Goal: Browse casually: Explore the website without a specific task or goal

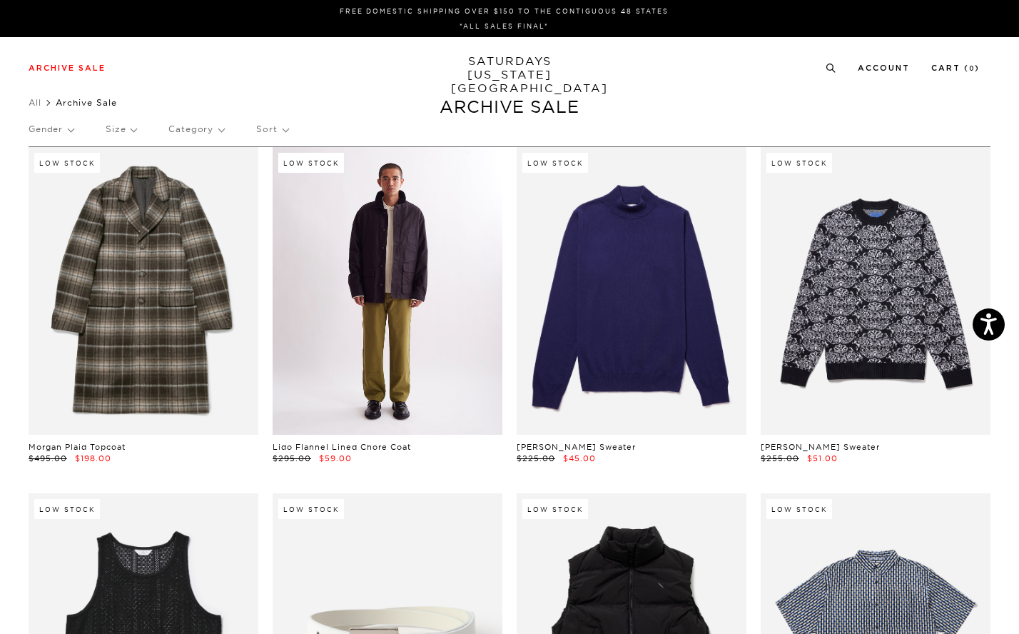
click at [416, 347] on link at bounding box center [388, 291] width 230 height 288
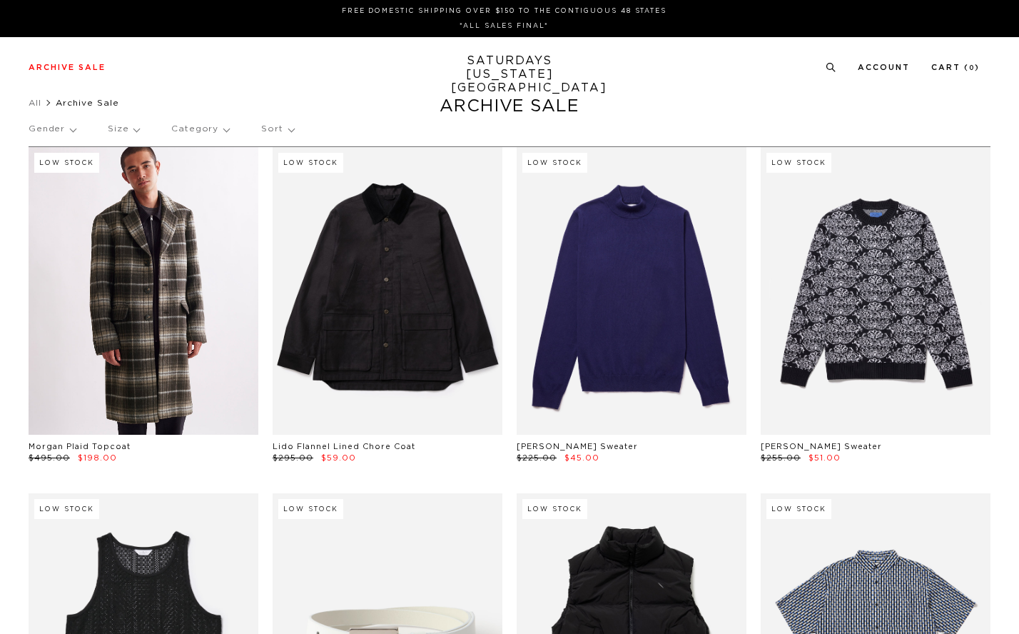
click at [113, 225] on link at bounding box center [144, 291] width 230 height 288
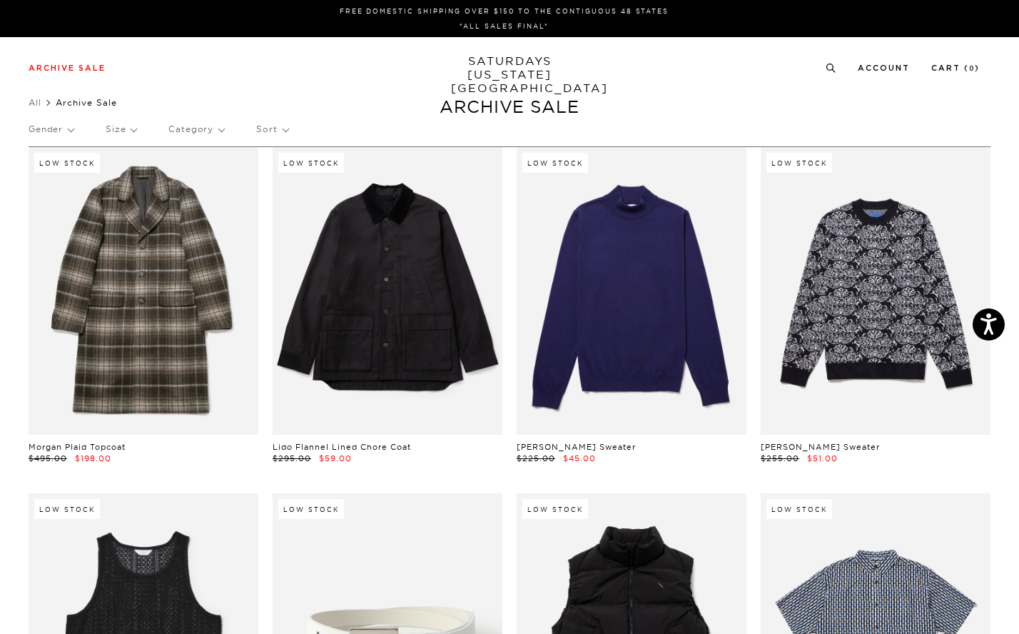
scroll to position [4, 0]
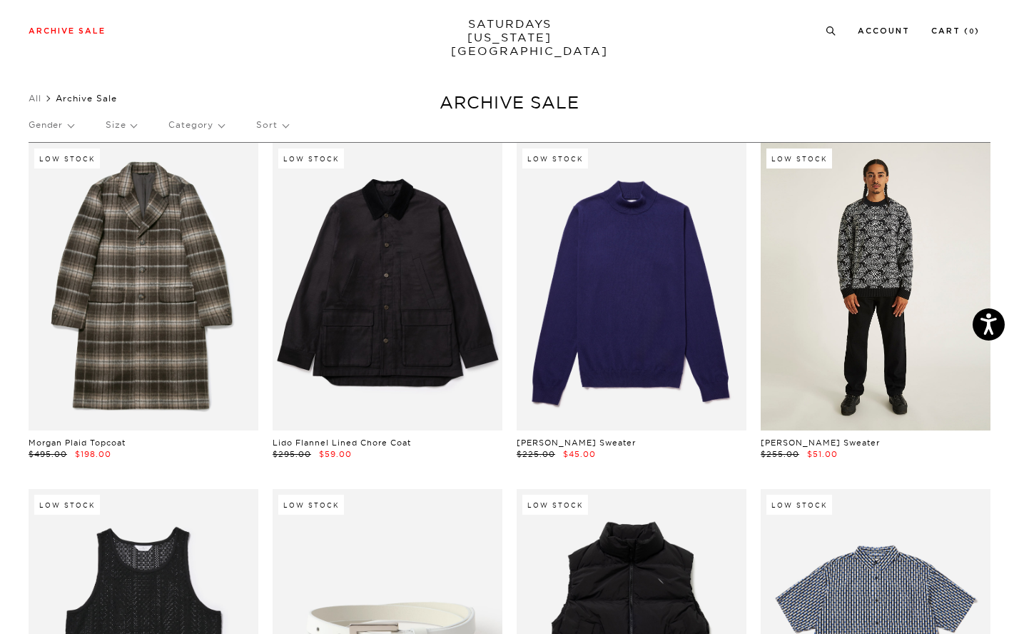
click at [869, 253] on link at bounding box center [876, 287] width 230 height 288
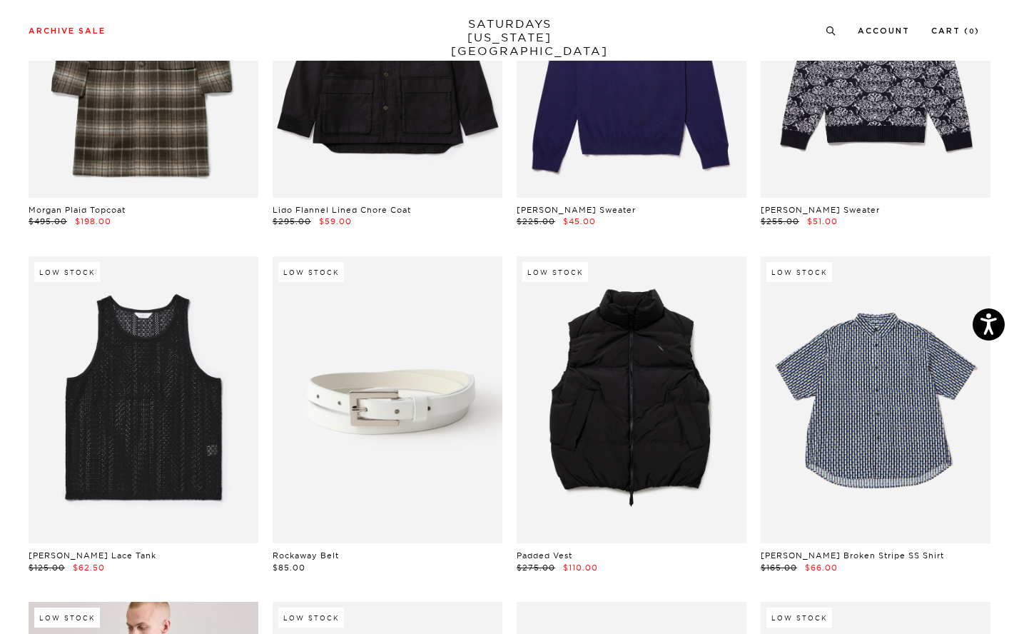
scroll to position [423, 0]
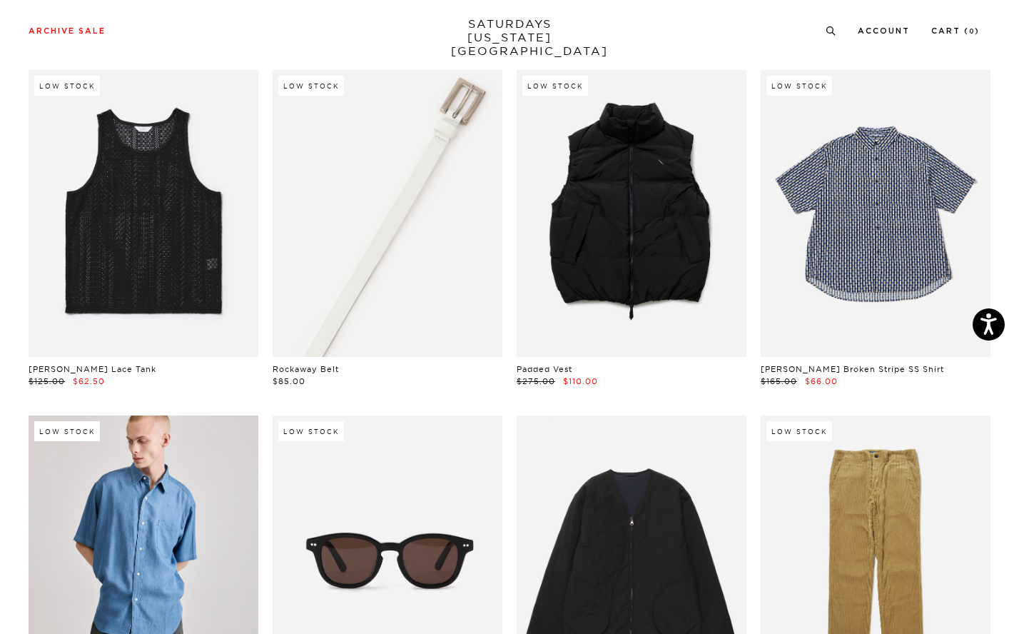
click at [440, 218] on link at bounding box center [388, 214] width 230 height 288
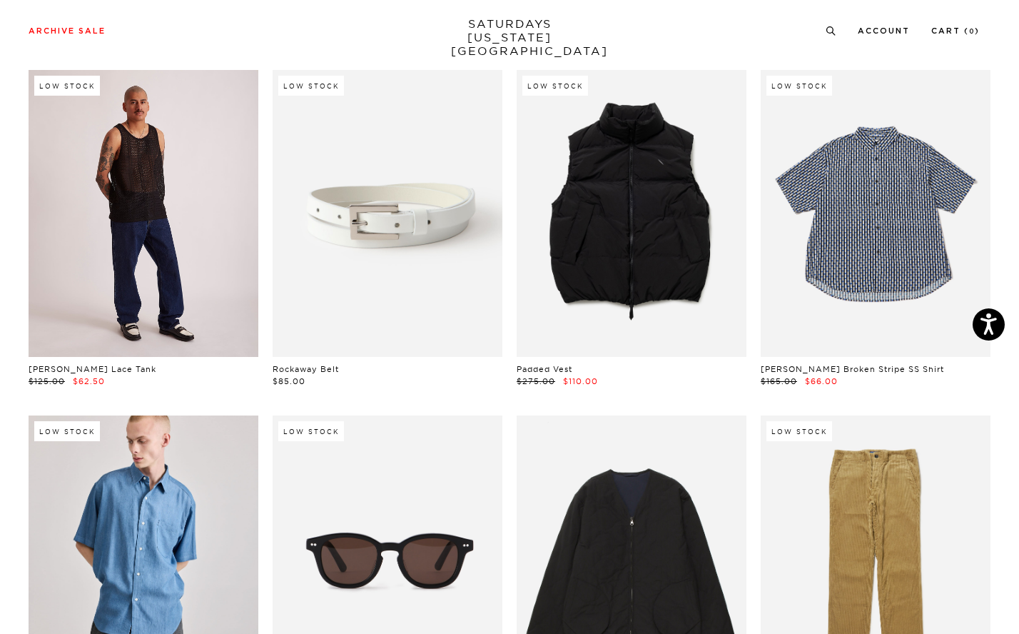
click at [223, 136] on link at bounding box center [144, 214] width 230 height 288
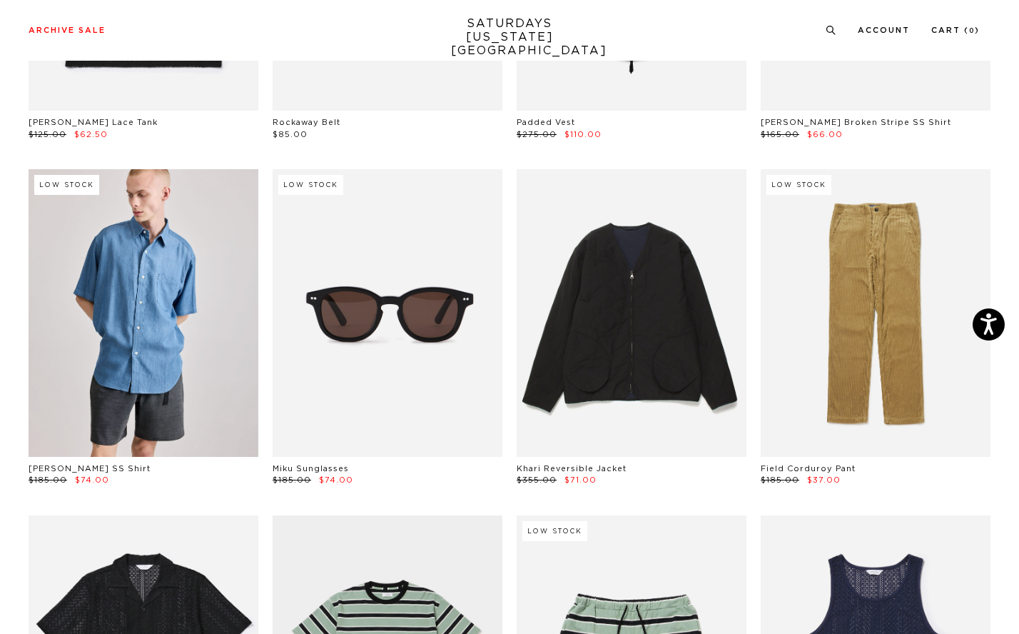
scroll to position [692, 0]
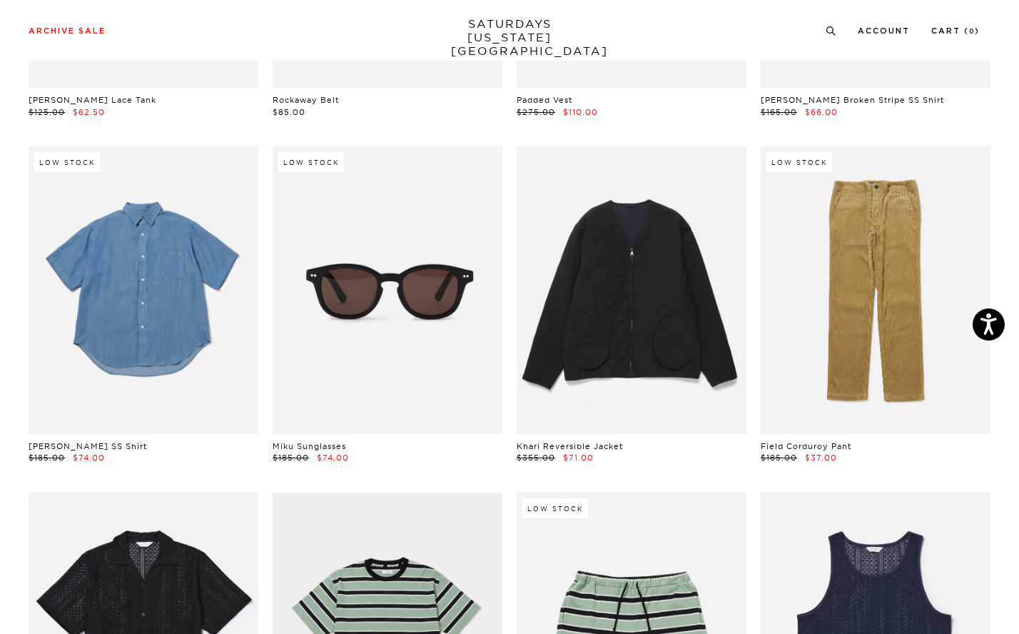
click at [188, 245] on link at bounding box center [144, 290] width 230 height 288
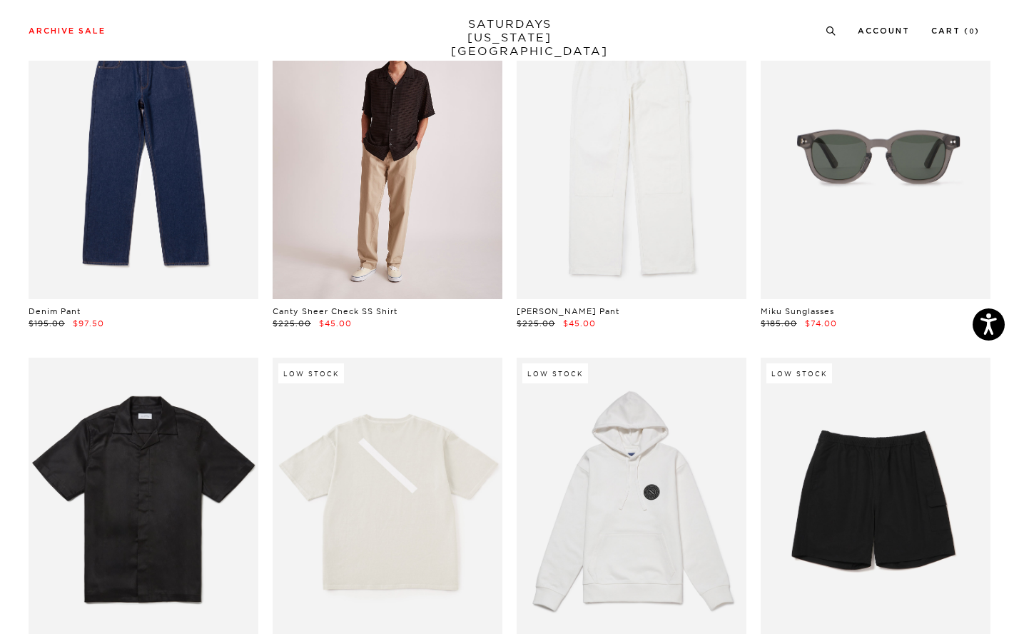
scroll to position [1865, 0]
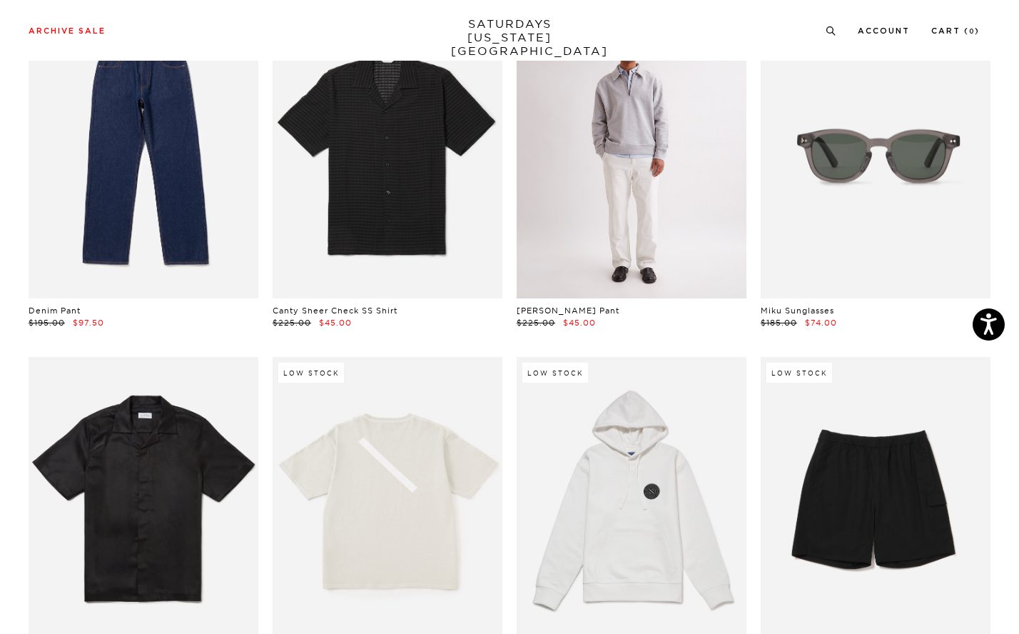
click at [688, 118] on link at bounding box center [632, 155] width 230 height 288
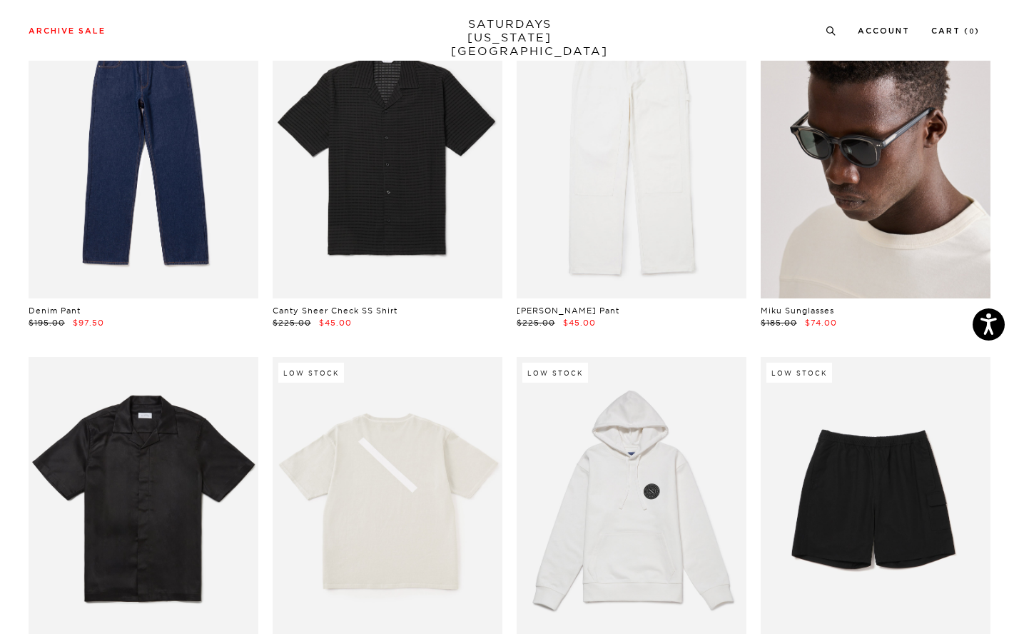
click at [813, 220] on link at bounding box center [876, 155] width 230 height 288
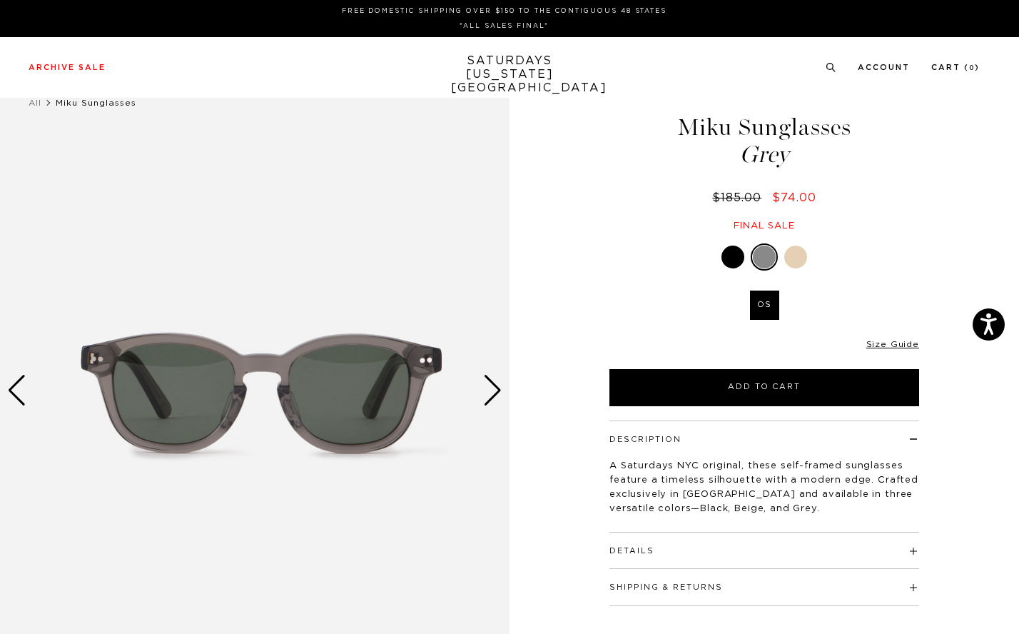
click at [797, 262] on div at bounding box center [795, 256] width 23 height 23
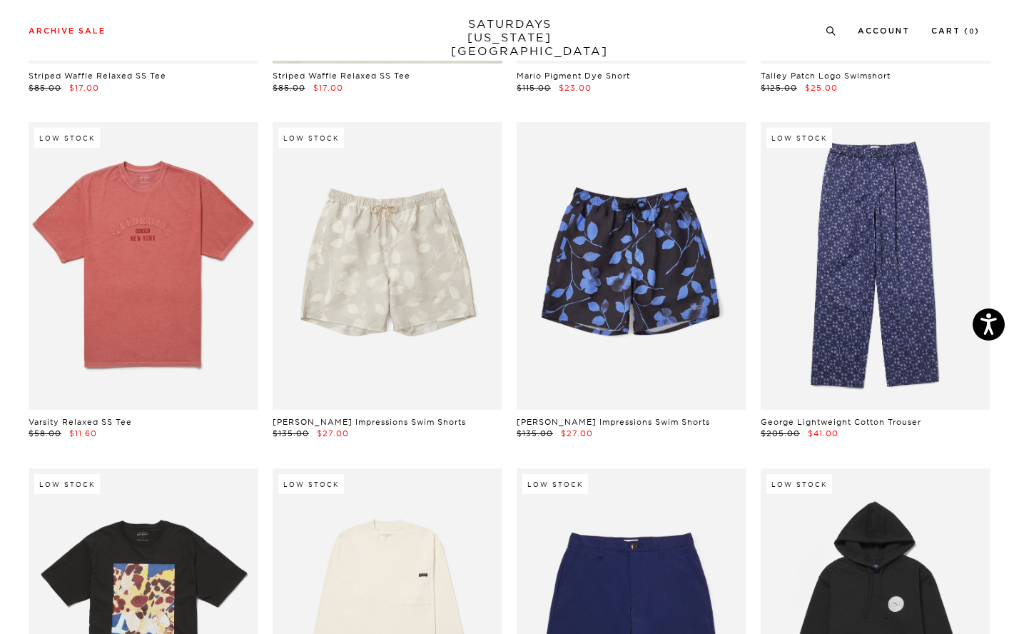
scroll to position [5558, 0]
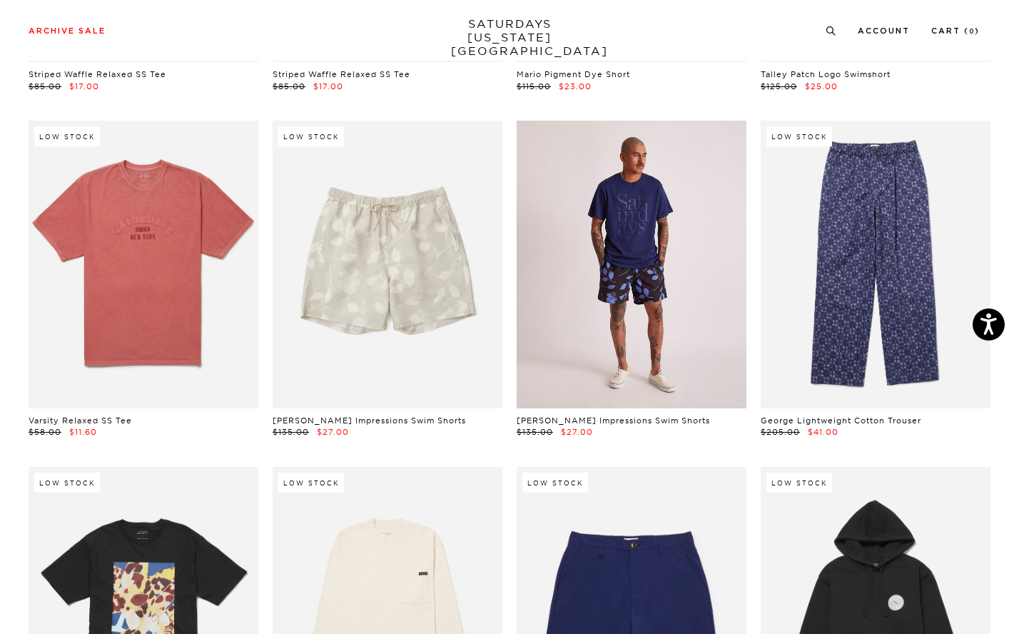
click at [616, 186] on link at bounding box center [632, 265] width 230 height 288
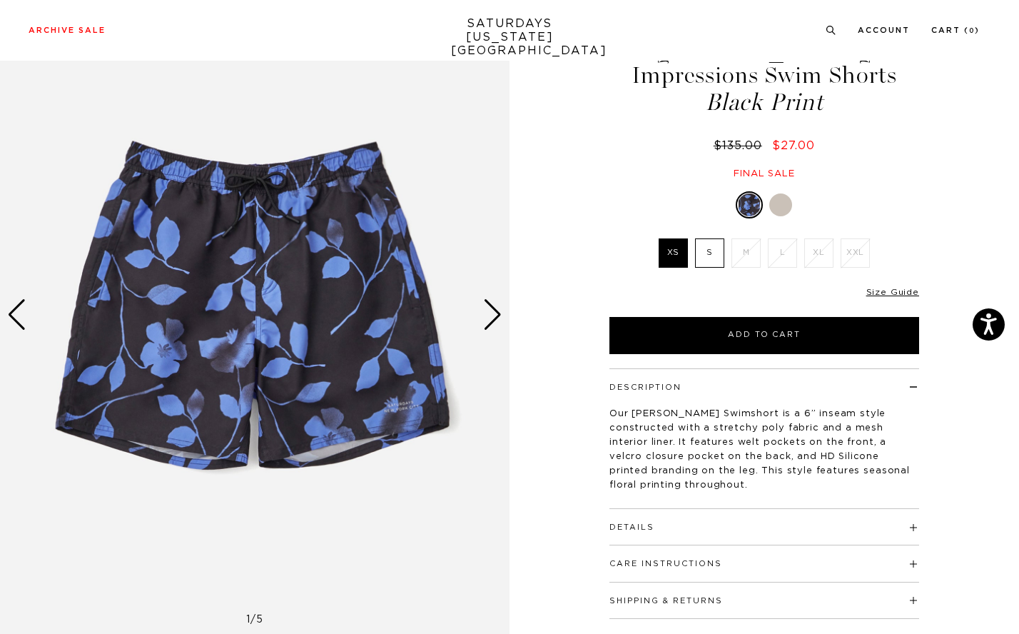
scroll to position [208, 0]
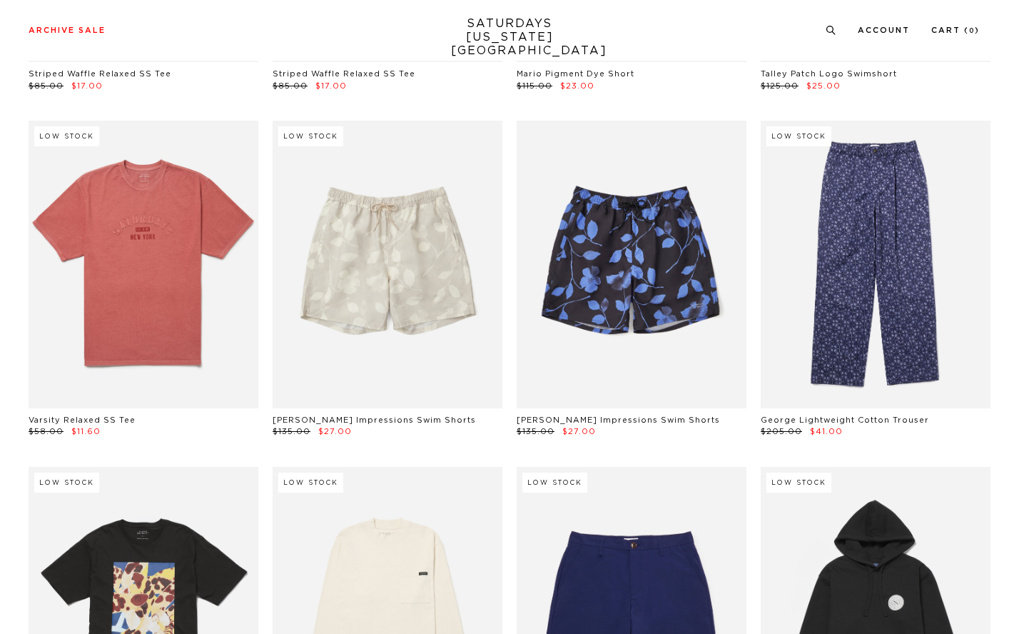
scroll to position [5558, 0]
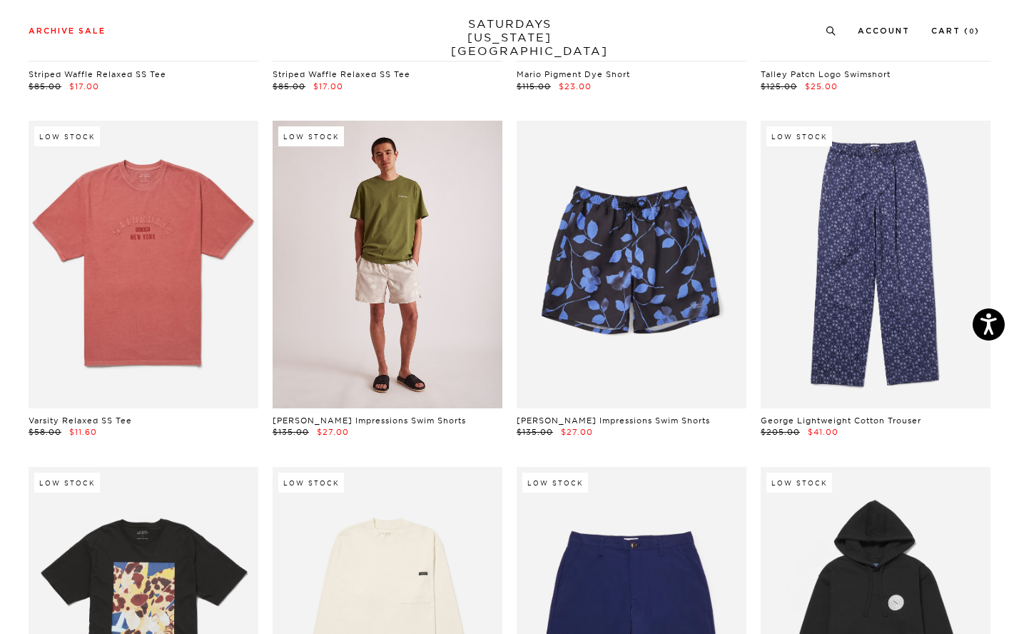
click at [455, 271] on link at bounding box center [388, 265] width 230 height 288
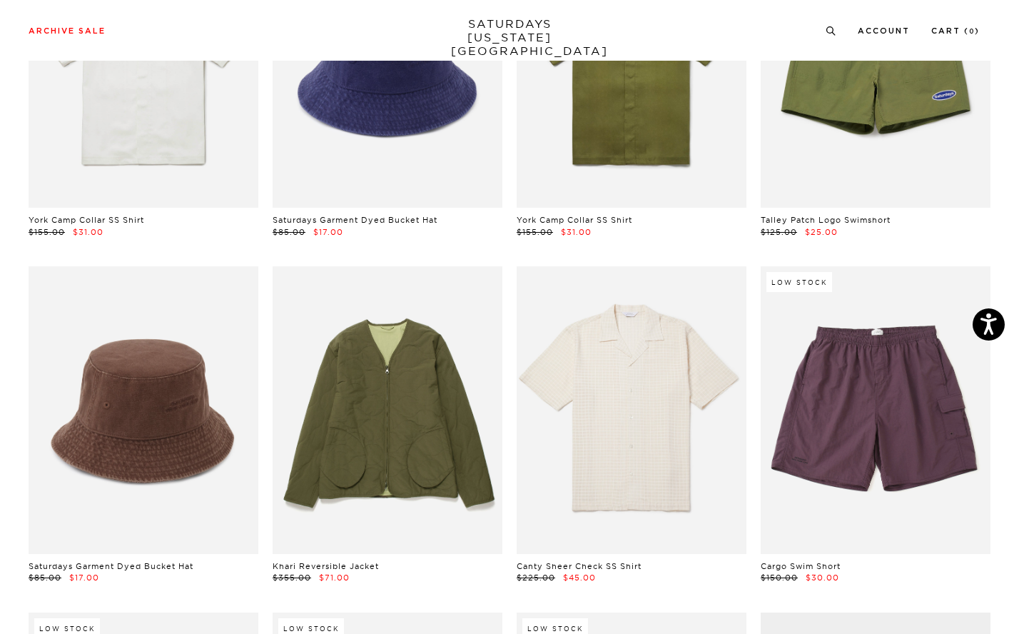
scroll to position [6722, 0]
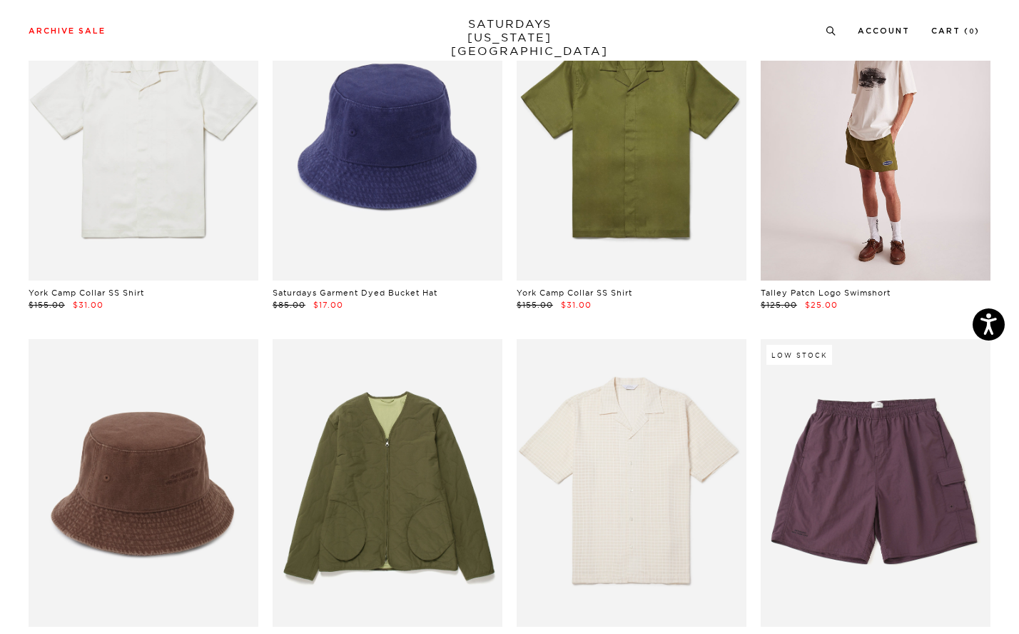
click at [924, 195] on link at bounding box center [876, 138] width 230 height 288
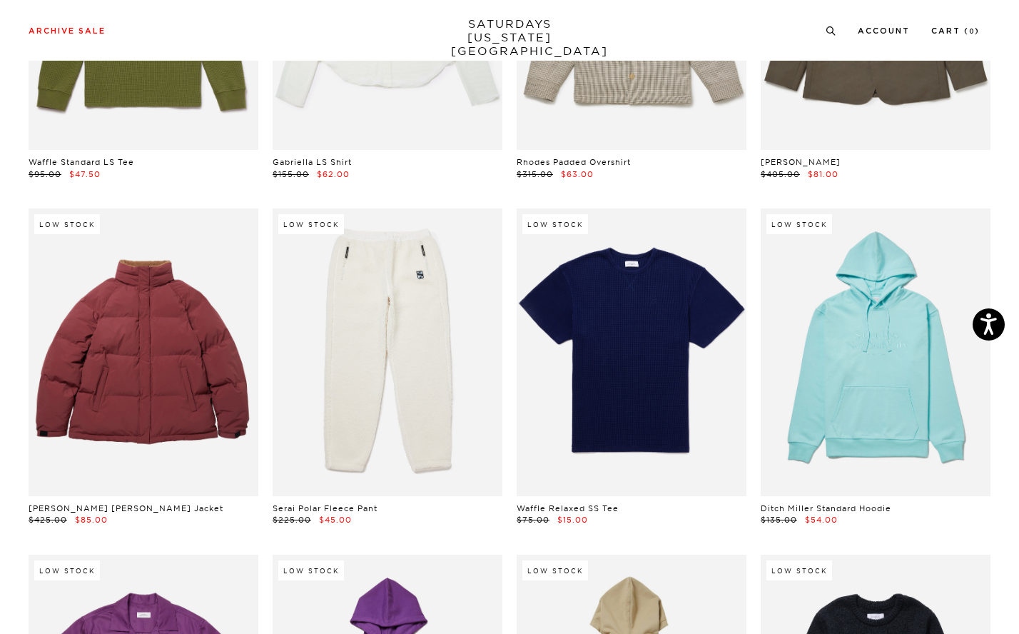
scroll to position [10669, 0]
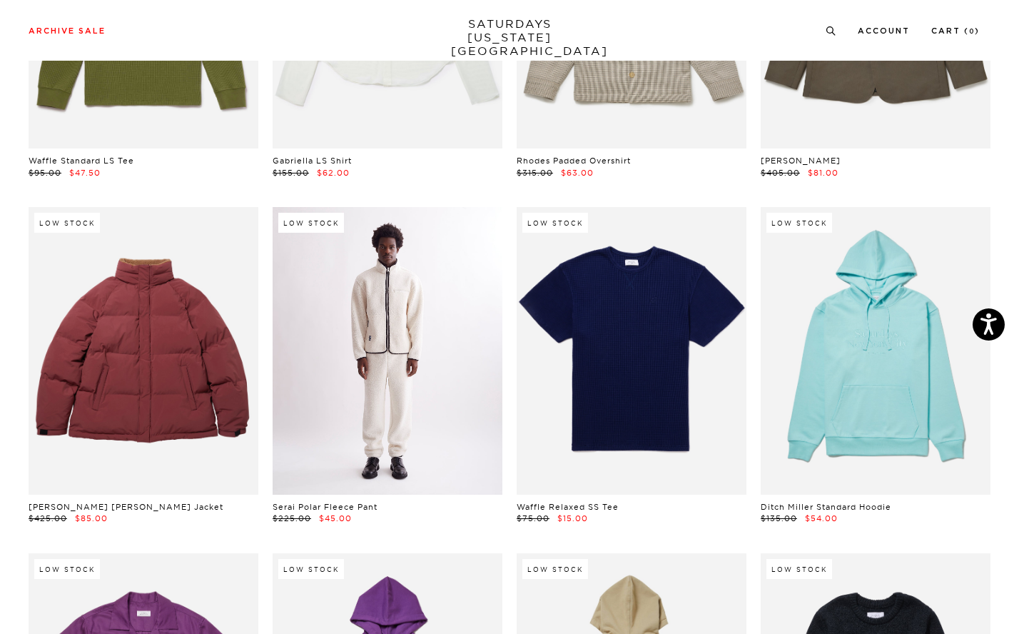
click at [365, 305] on link at bounding box center [388, 351] width 230 height 288
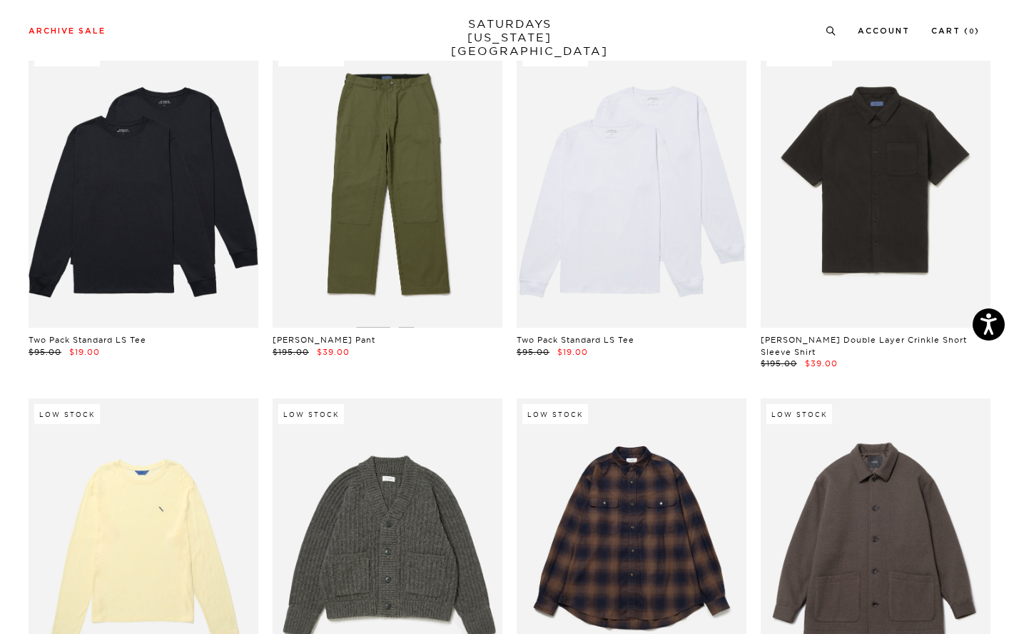
scroll to position [18788, 0]
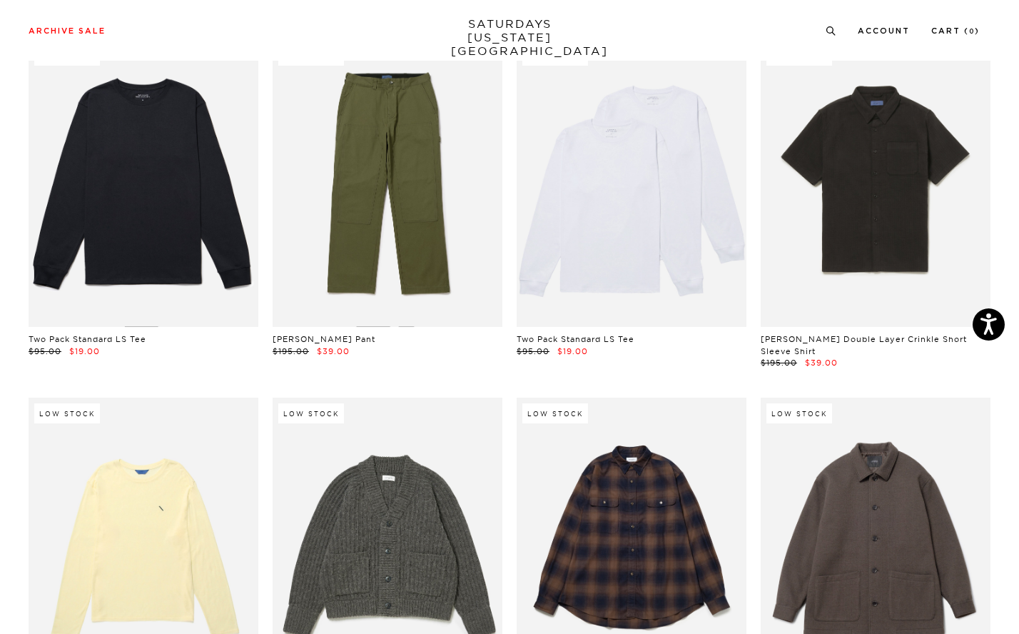
click at [176, 195] on link at bounding box center [144, 184] width 230 height 288
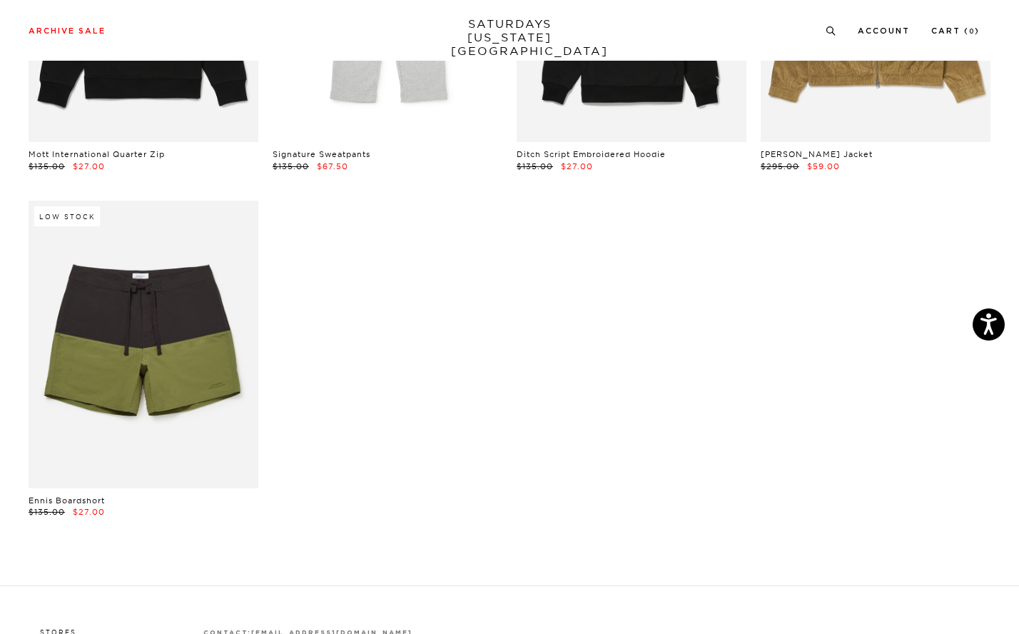
scroll to position [20023, 0]
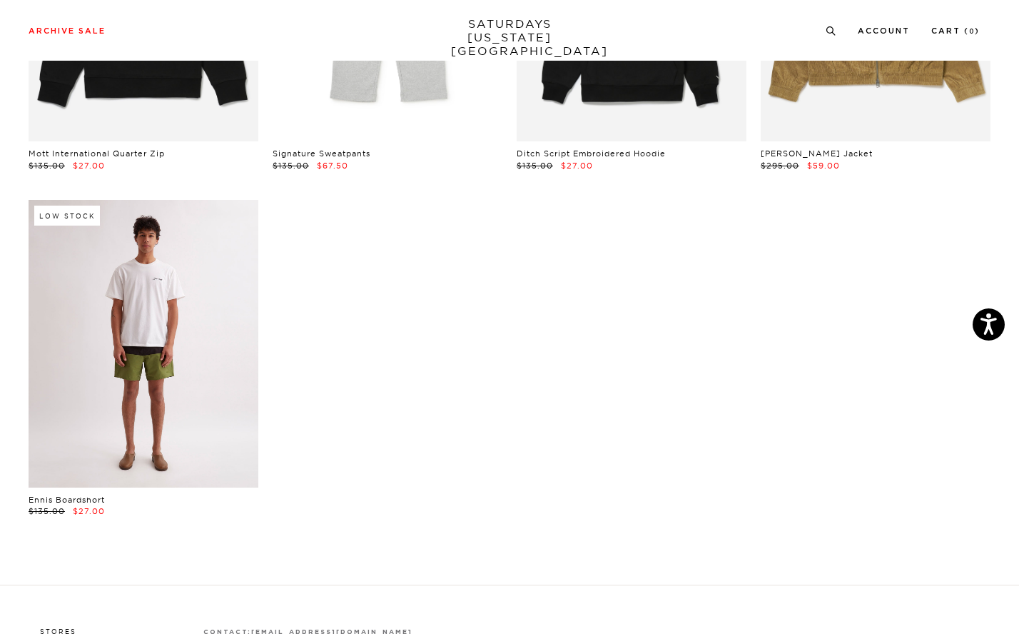
click at [163, 301] on link at bounding box center [144, 344] width 230 height 288
